Goal: Information Seeking & Learning: Check status

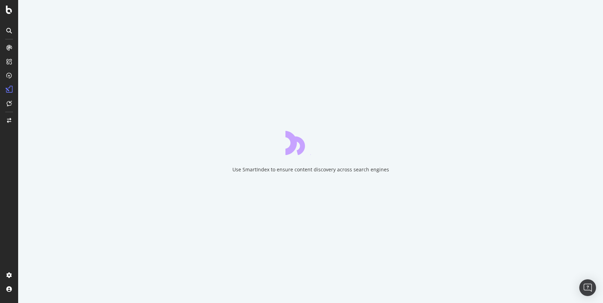
click at [171, 143] on div "Use SmartIndex to ensure content discovery across search engines" at bounding box center [310, 151] width 585 height 303
